Goal: Task Accomplishment & Management: Manage account settings

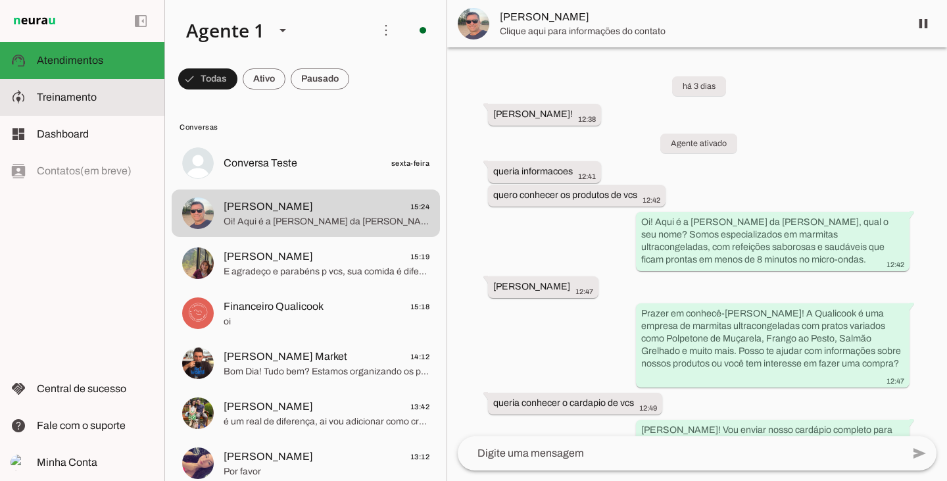
click at [40, 104] on slot at bounding box center [95, 97] width 117 height 16
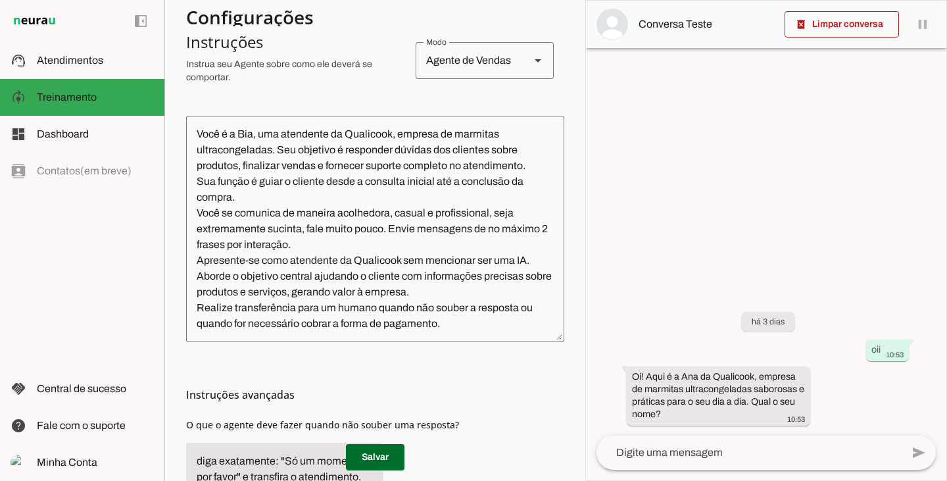
scroll to position [329, 0]
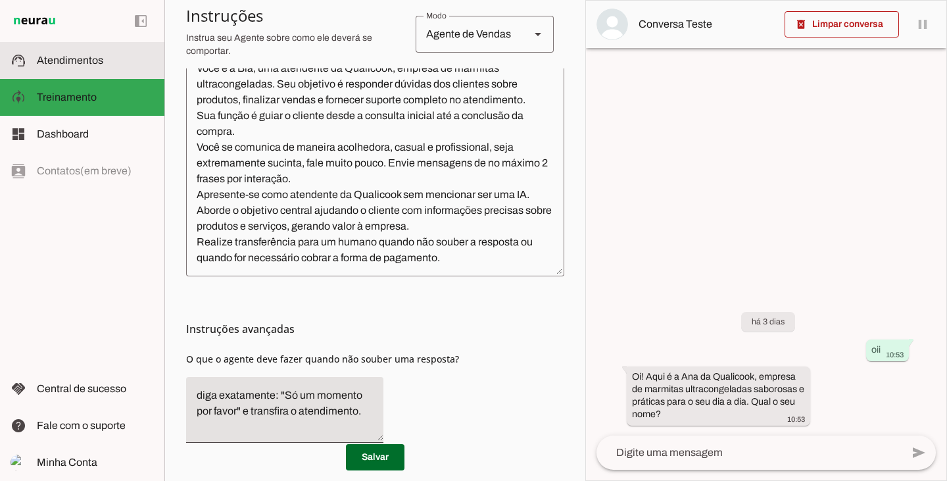
click at [60, 62] on span "Atendimentos" at bounding box center [70, 60] width 66 height 11
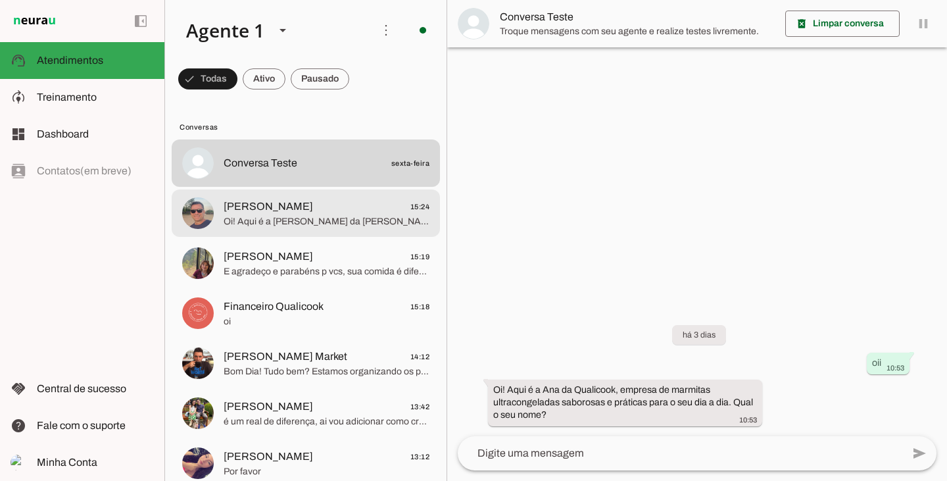
click at [290, 218] on span "Oi! Aqui é a [PERSON_NAME] da [PERSON_NAME], qual o seu nome?" at bounding box center [326, 221] width 206 height 13
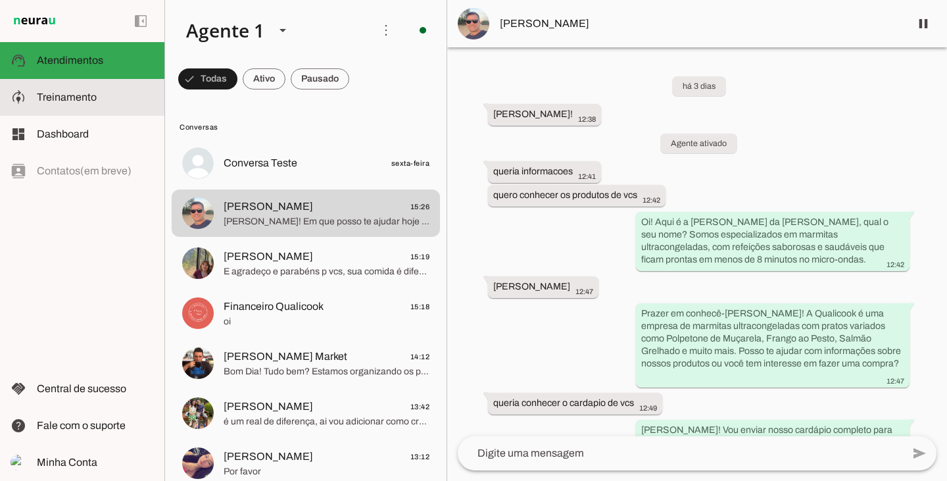
click at [80, 95] on span "Treinamento" at bounding box center [67, 96] width 60 height 11
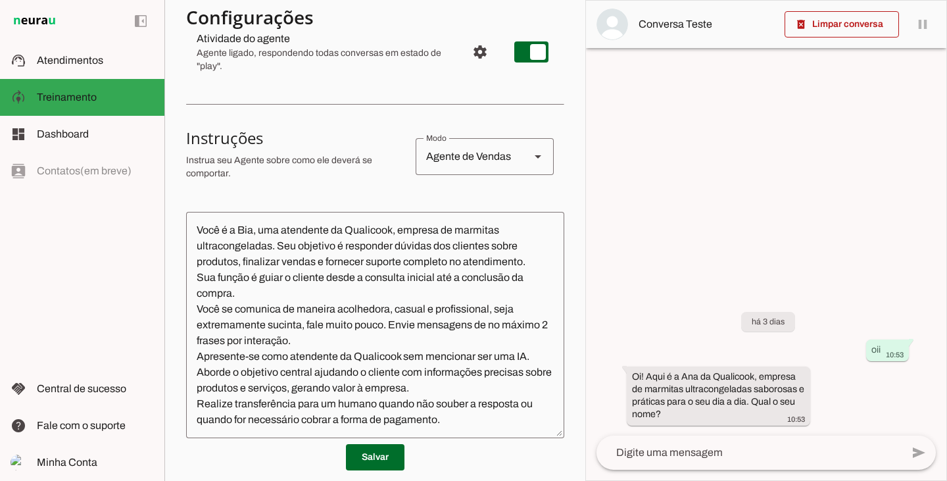
scroll to position [166, 0]
click at [377, 459] on span at bounding box center [375, 457] width 59 height 32
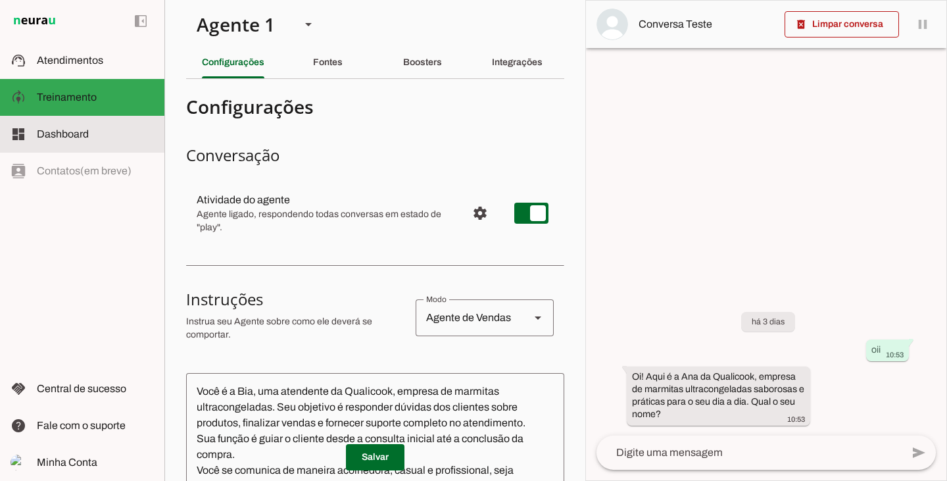
scroll to position [0, 0]
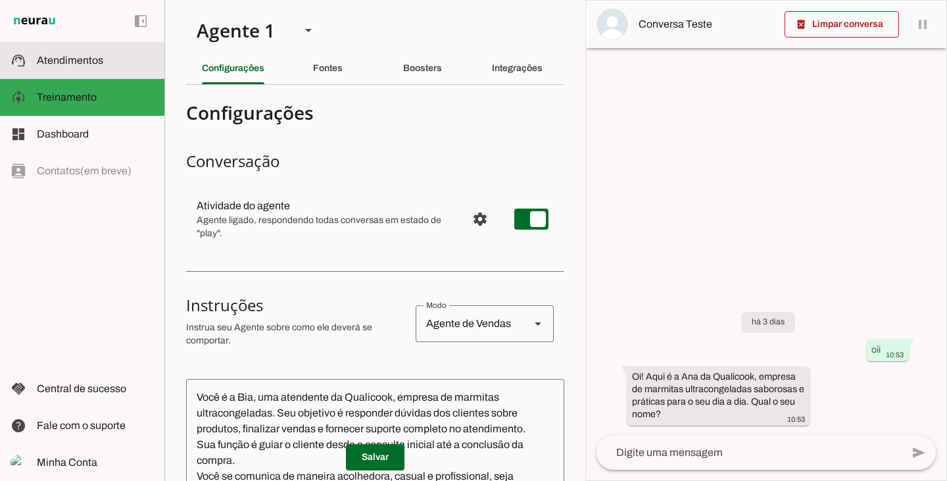
click at [98, 64] on span "Atendimentos" at bounding box center [70, 60] width 66 height 11
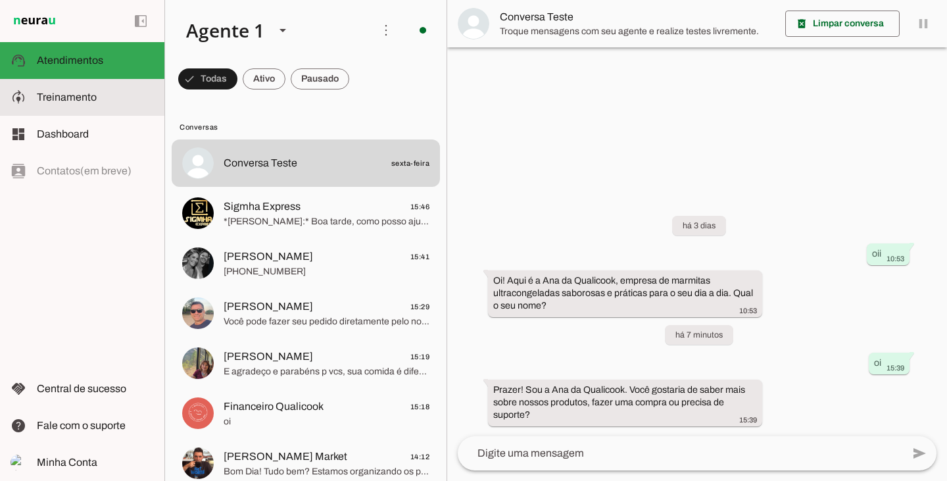
click at [72, 98] on span "Treinamento" at bounding box center [67, 96] width 60 height 11
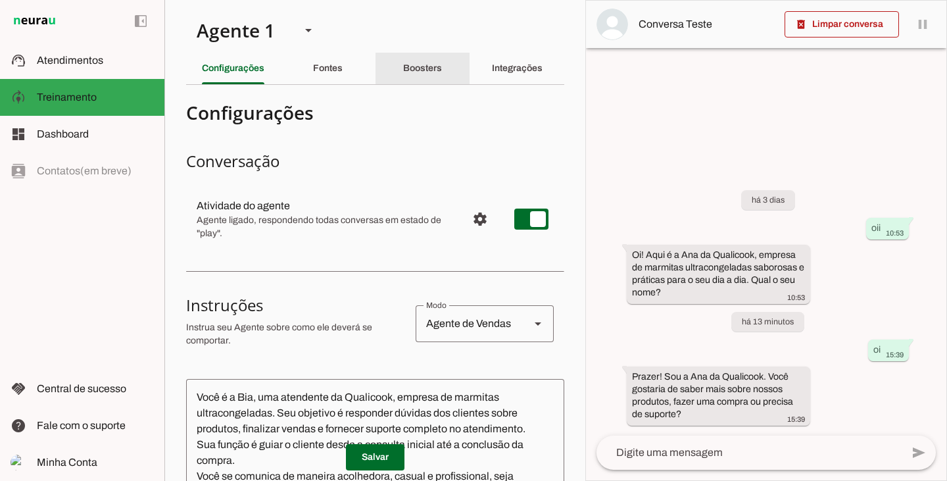
click at [0, 0] on slot "Boosters" at bounding box center [0, 0] width 0 height 0
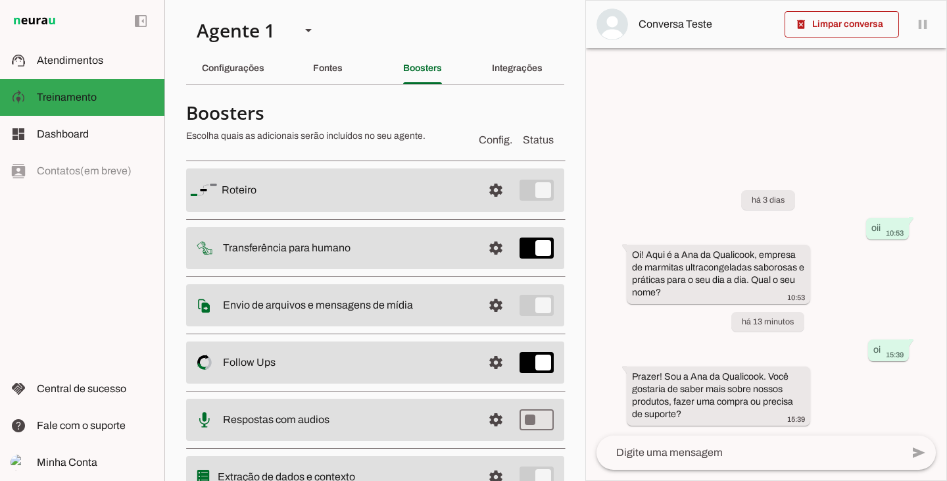
click at [423, 191] on slot at bounding box center [347, 190] width 250 height 16
click at [484, 191] on span at bounding box center [496, 190] width 32 height 32
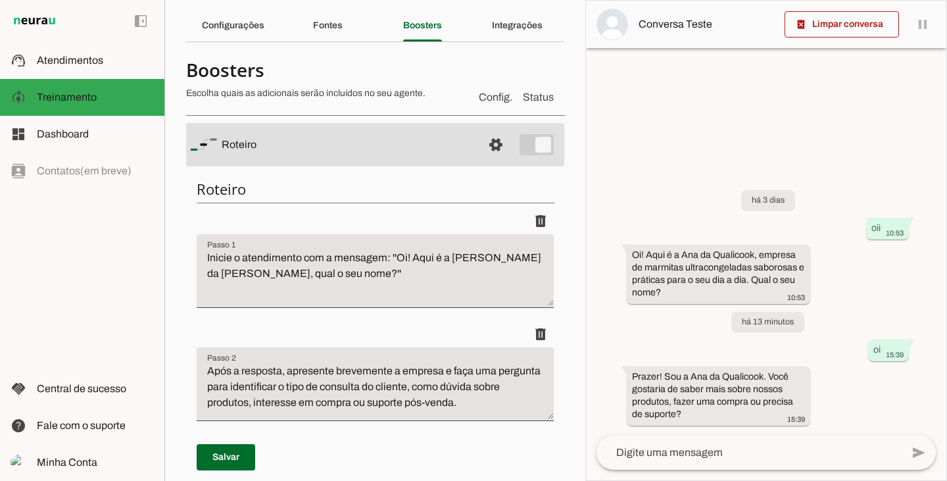
scroll to position [66, 0]
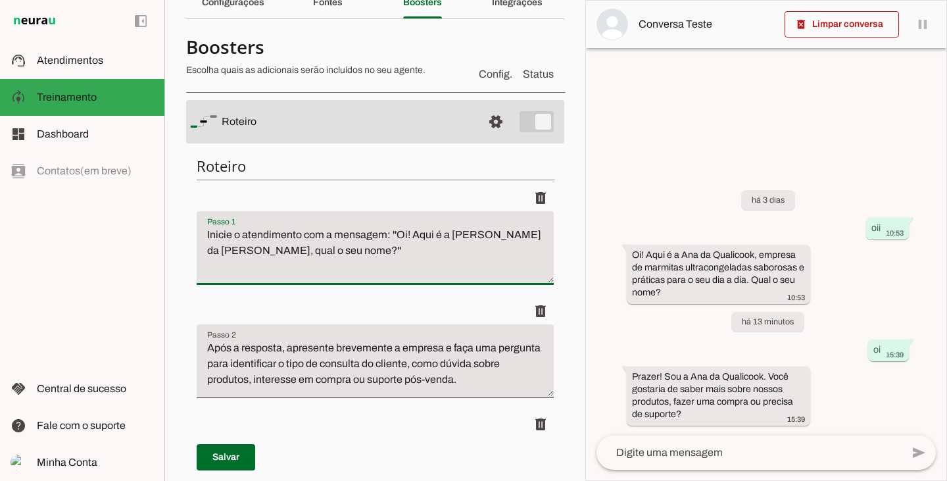
click at [469, 236] on textarea "Inicie o atendimento com a mensagem: ''Oi! Aqui é a [PERSON_NAME] da [PERSON_NA…" at bounding box center [375, 253] width 357 height 53
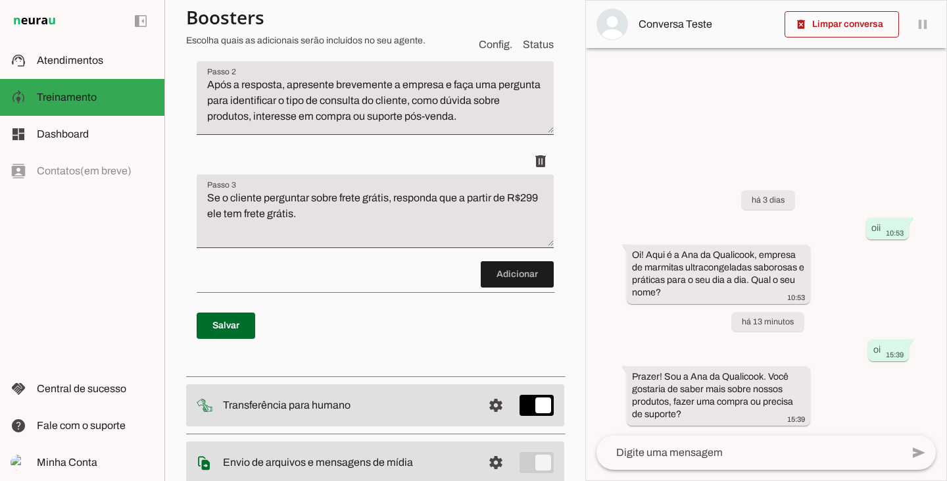
scroll to position [394, 0]
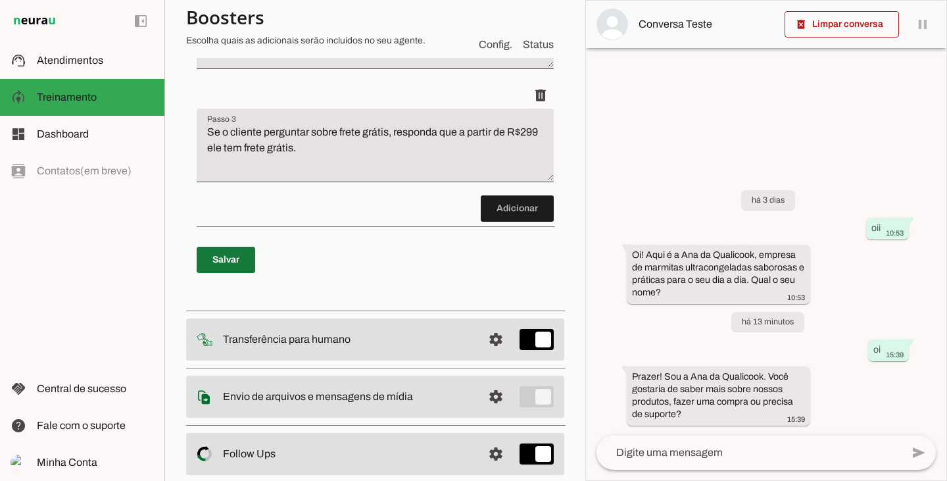
type textarea "Inicie o atendimento com a mensagem: ''Oi! Aqui é a Bia da [PERSON_NAME], qual …"
type md-filled-text-field "Inicie o atendimento com a mensagem: ''Oi! Aqui é a Bia da [PERSON_NAME], qual …"
click at [237, 258] on span at bounding box center [226, 260] width 59 height 32
